Goal: Check status: Check status

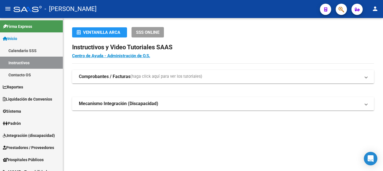
click at [345, 10] on button "button" at bounding box center [341, 9] width 11 height 11
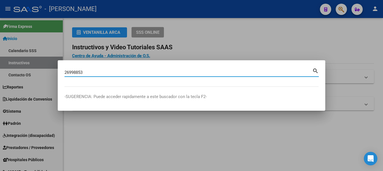
type input "26998853"
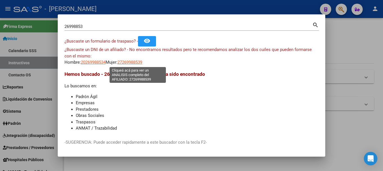
click at [142, 63] on span "27269988539" at bounding box center [129, 62] width 25 height 5
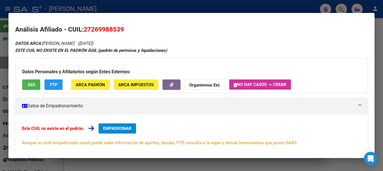
scroll to position [92, 0]
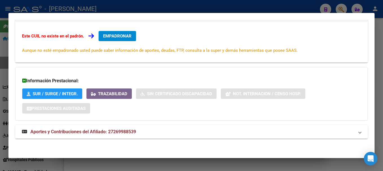
click at [140, 127] on mat-expansion-panel-header "Aportes y Contribuciones del Afiliado: 27269988539" at bounding box center [191, 132] width 353 height 14
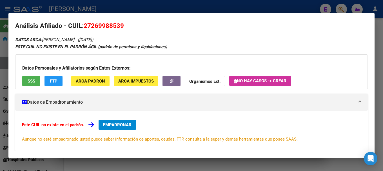
scroll to position [0, 0]
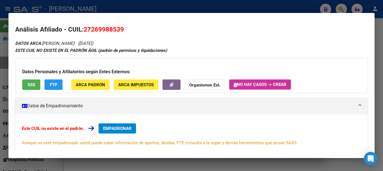
click at [116, 27] on span "27269988539" at bounding box center [104, 29] width 40 height 7
copy span "27269988539"
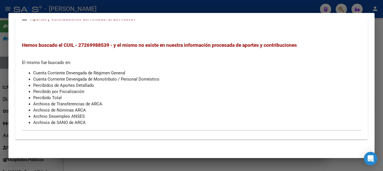
scroll to position [208, 0]
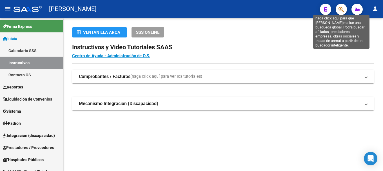
click at [339, 10] on icon "button" at bounding box center [342, 9] width 6 height 6
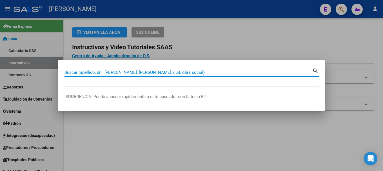
paste input "20378482128"
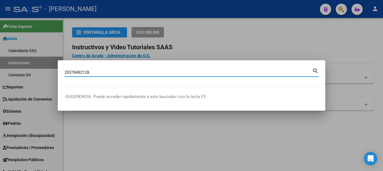
type input "20378482128"
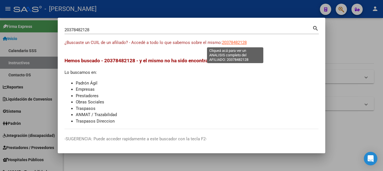
click at [241, 43] on span "20378482128" at bounding box center [234, 42] width 25 height 5
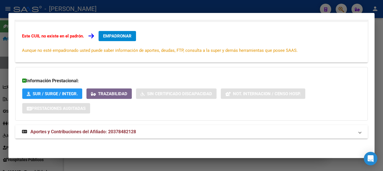
click at [118, 136] on mat-expansion-panel-header "Aportes y Contribuciones del Afiliado: 20378482128" at bounding box center [191, 132] width 353 height 14
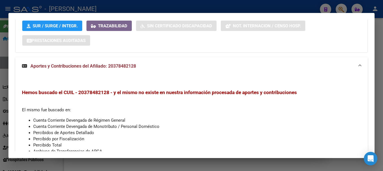
scroll to position [208, 0]
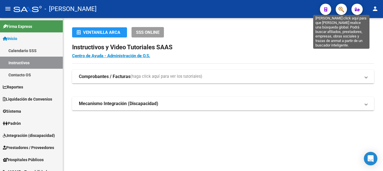
click at [344, 11] on icon "button" at bounding box center [342, 9] width 6 height 6
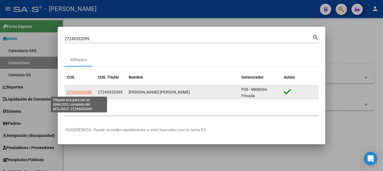
click at [82, 92] on span "27245352099" at bounding box center [79, 92] width 25 height 5
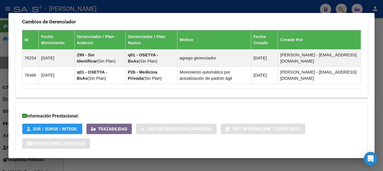
scroll to position [382, 0]
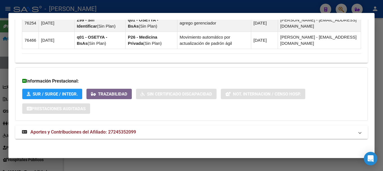
drag, startPoint x: 101, startPoint y: 127, endPoint x: 100, endPoint y: 129, distance: 2.9
click at [101, 127] on mat-expansion-panel-header "Aportes y Contribuciones del Afiliado: 27245352099" at bounding box center [191, 132] width 353 height 14
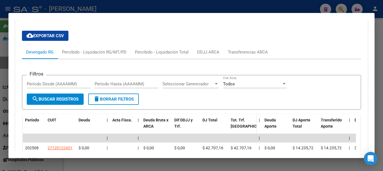
scroll to position [484, 0]
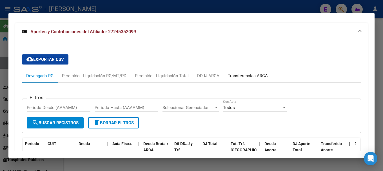
click at [248, 77] on div "Transferencias ARCA" at bounding box center [248, 76] width 40 height 6
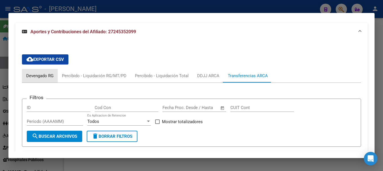
click at [36, 76] on div "Devengado RG" at bounding box center [39, 76] width 27 height 6
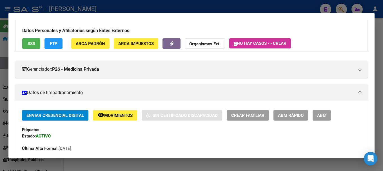
scroll to position [0, 0]
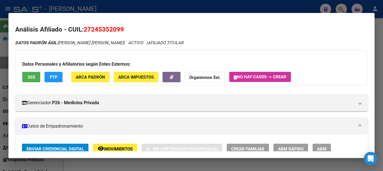
click at [101, 7] on div at bounding box center [191, 85] width 383 height 171
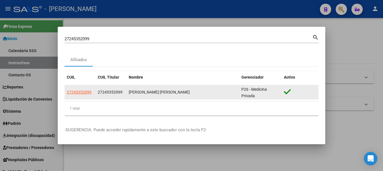
drag, startPoint x: 123, startPoint y: 94, endPoint x: 217, endPoint y: 93, distance: 94.4
click at [217, 93] on div "27245352099 27245352099 [PERSON_NAME] [PERSON_NAME] P26 - Medicina Privada" at bounding box center [192, 92] width 254 height 14
drag, startPoint x: 259, startPoint y: 98, endPoint x: 244, endPoint y: 91, distance: 16.4
click at [244, 91] on div "P26 - Medicina Privada" at bounding box center [260, 92] width 38 height 12
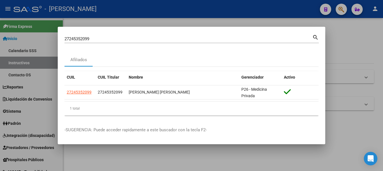
click at [147, 37] on input "27245352099" at bounding box center [189, 38] width 248 height 5
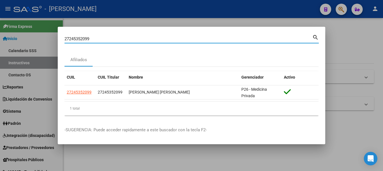
click at [147, 37] on input "27245352099" at bounding box center [189, 38] width 248 height 5
paste input "340856728"
type input "23408567289"
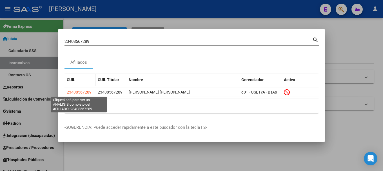
click at [74, 93] on span "23408567289" at bounding box center [79, 92] width 25 height 5
type textarea "23408567289"
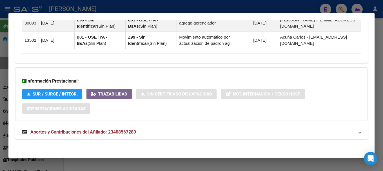
click at [118, 138] on mat-expansion-panel-header "Aportes y Contribuciones del Afiliado: 23408567289" at bounding box center [191, 132] width 353 height 14
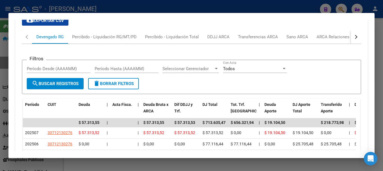
scroll to position [578, 0]
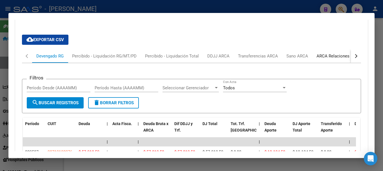
click at [322, 54] on div "ARCA Relaciones Laborales" at bounding box center [343, 56] width 53 height 6
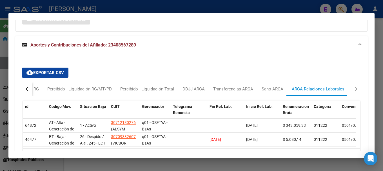
scroll to position [549, 0]
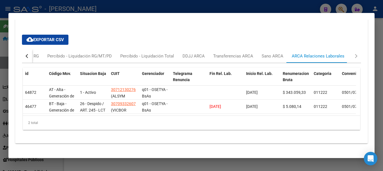
click at [188, 8] on div at bounding box center [191, 85] width 383 height 171
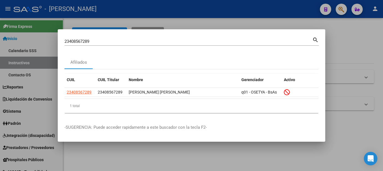
click at [119, 43] on input "23408567289" at bounding box center [189, 41] width 248 height 5
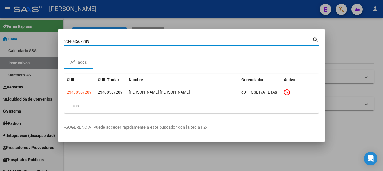
click at [119, 43] on input "23408567289" at bounding box center [189, 41] width 248 height 5
paste input "03884563"
type input "20388456389"
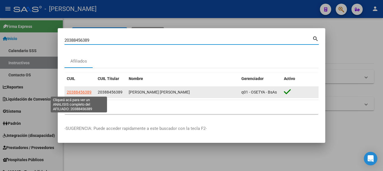
click at [74, 92] on span "20388456389" at bounding box center [79, 92] width 25 height 5
type textarea "20388456389"
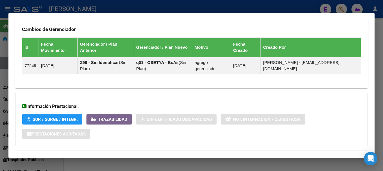
scroll to position [358, 0]
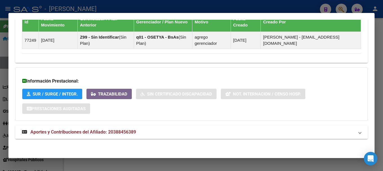
click at [132, 138] on mat-expansion-panel-header "Aportes y Contribuciones del Afiliado: 20388456389" at bounding box center [191, 132] width 353 height 14
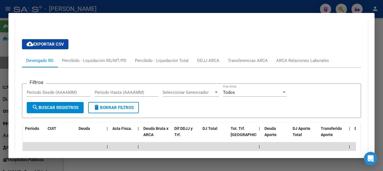
drag, startPoint x: 309, startPoint y: 53, endPoint x: 307, endPoint y: 58, distance: 6.0
click at [309, 53] on div "cloud_download Exportar CSV Devengado RG Percibido - Liquidación RG/MT/PD Perci…" at bounding box center [191, 114] width 339 height 159
click at [306, 61] on div "ARCA Relaciones Laborales" at bounding box center [302, 60] width 53 height 6
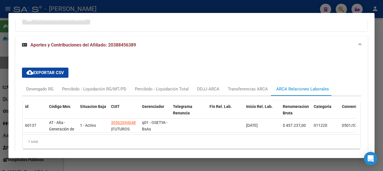
scroll to position [475, 0]
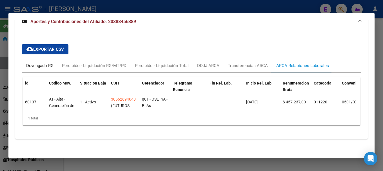
click at [43, 63] on div "Devengado RG" at bounding box center [39, 66] width 27 height 6
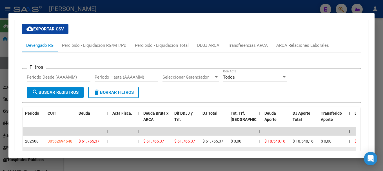
scroll to position [532, 0]
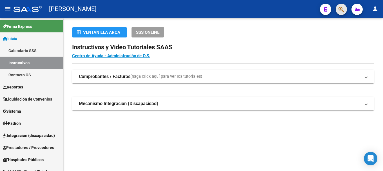
click at [338, 11] on button "button" at bounding box center [341, 9] width 11 height 11
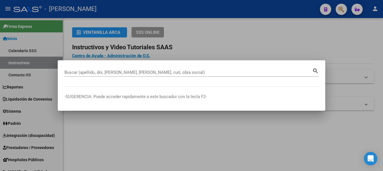
paste input "20407202938"
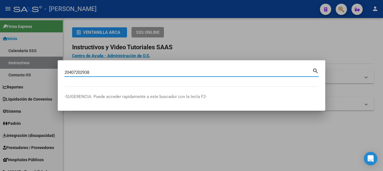
type input "20407202938"
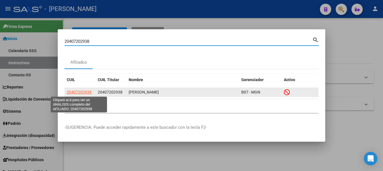
click at [83, 93] on span "20407202938" at bounding box center [79, 92] width 25 height 5
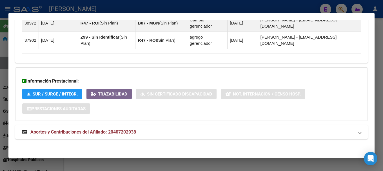
click at [164, 137] on mat-expansion-panel-header "Aportes y Contribuciones del Afiliado: 20407202938" at bounding box center [191, 132] width 353 height 14
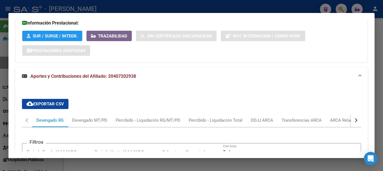
scroll to position [540, 0]
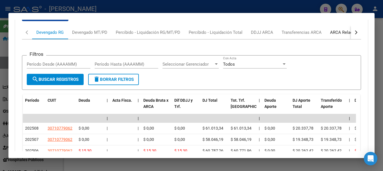
click at [339, 37] on div "ARCA Relaciones Laborales" at bounding box center [356, 33] width 61 height 14
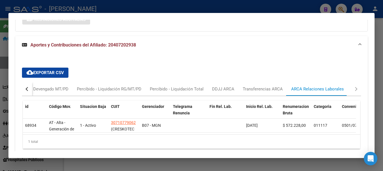
scroll to position [509, 0]
